Goal: Transaction & Acquisition: Purchase product/service

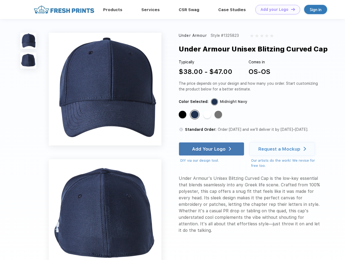
click at [276, 9] on link "Add your Logo Design Tool" at bounding box center [278, 9] width 45 height 9
click at [0, 0] on div "Design Tool" at bounding box center [0, 0] width 0 height 0
click at [291, 9] on link "Add your Logo Design Tool" at bounding box center [278, 9] width 45 height 9
click at [28, 41] on img at bounding box center [28, 41] width 16 height 16
click at [28, 61] on img at bounding box center [28, 61] width 16 height 16
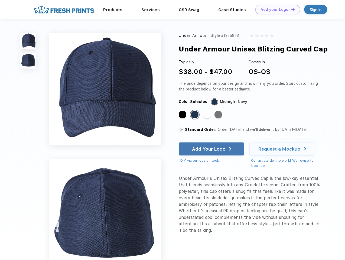
click at [183, 115] on div "Standard Color" at bounding box center [183, 115] width 8 height 8
click at [196, 115] on div "Standard Color" at bounding box center [195, 115] width 8 height 8
click at [208, 115] on div "Standard Color" at bounding box center [208, 115] width 8 height 8
click at [219, 115] on div "Standard Color" at bounding box center [219, 115] width 8 height 8
click at [212, 149] on div "Add Your Logo" at bounding box center [209, 148] width 34 height 5
